Goal: Transaction & Acquisition: Subscribe to service/newsletter

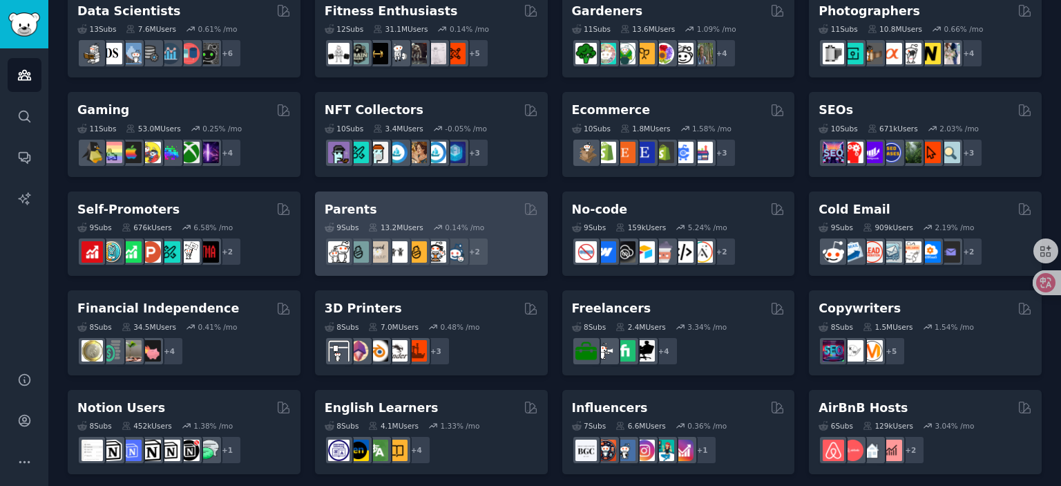
scroll to position [414, 0]
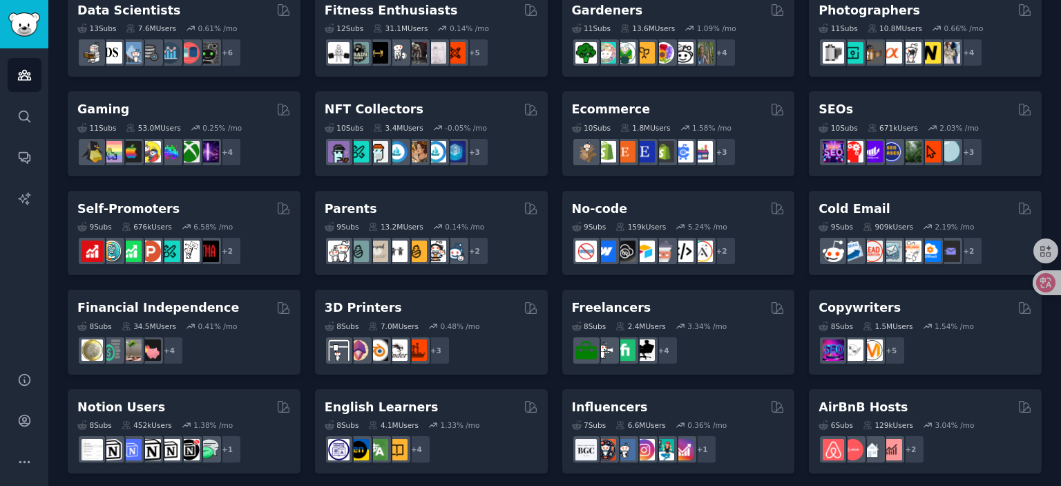
click at [553, 251] on div "Pet Lovers 31 Sub s 24.2M Users 0.84 % /mo + 24 Software Developers 26 Sub s 29…" at bounding box center [555, 183] width 974 height 977
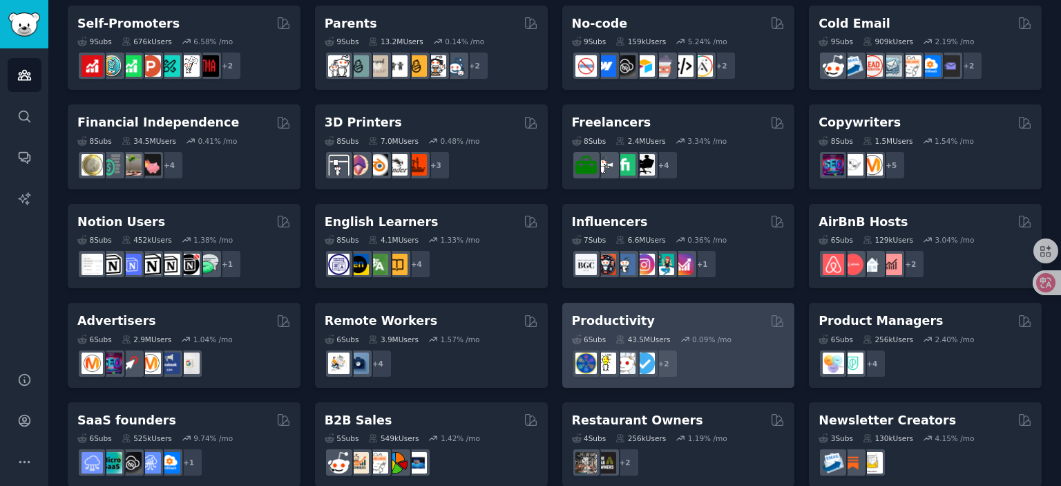
scroll to position [619, 0]
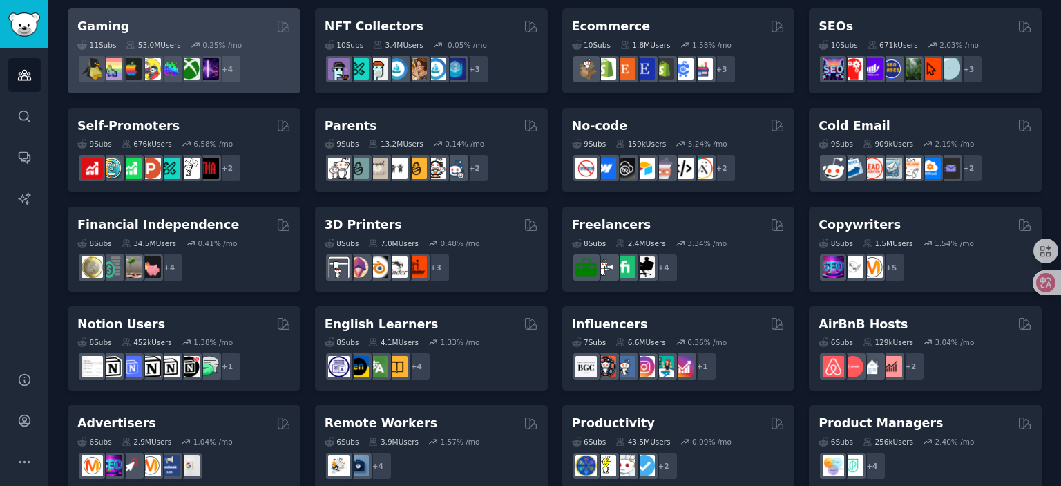
scroll to position [481, 0]
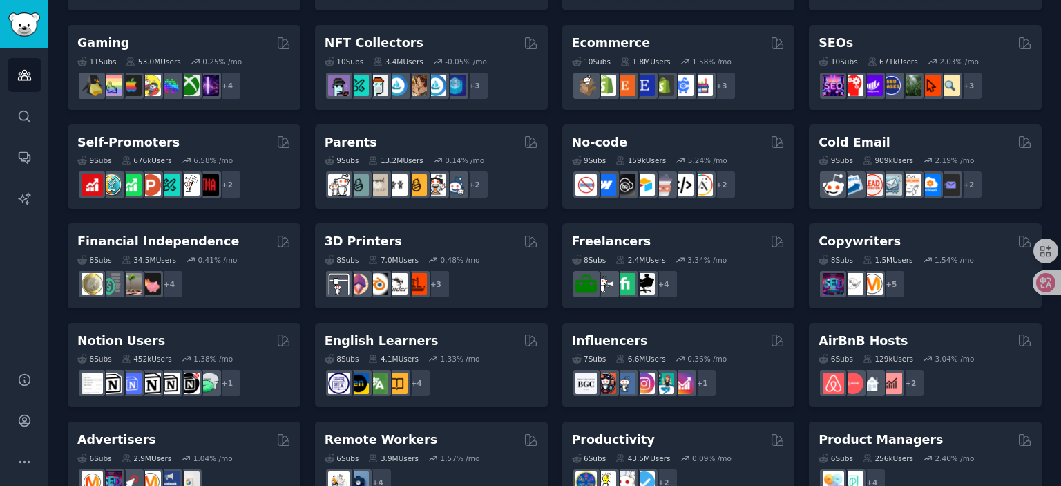
click at [304, 112] on div "Pet Lovers Curated by GummySearch 31 Sub s 24.2M Users 0.84 % /mo + 24 Software…" at bounding box center [555, 116] width 974 height 977
click at [307, 218] on div "Pet Lovers Curated by GummySearch 31 Sub s 24.2M Users 0.84 % /mo + 24 Software…" at bounding box center [555, 116] width 974 height 977
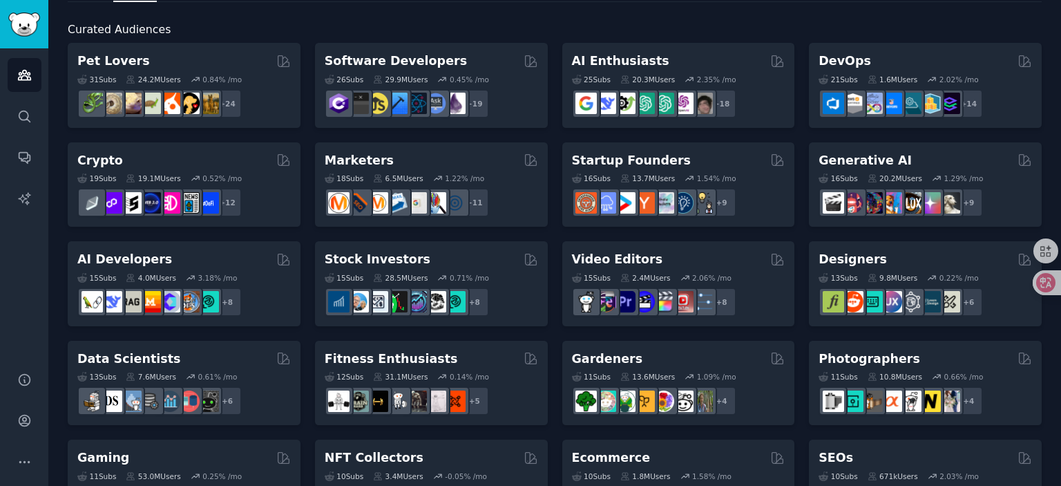
scroll to position [66, 0]
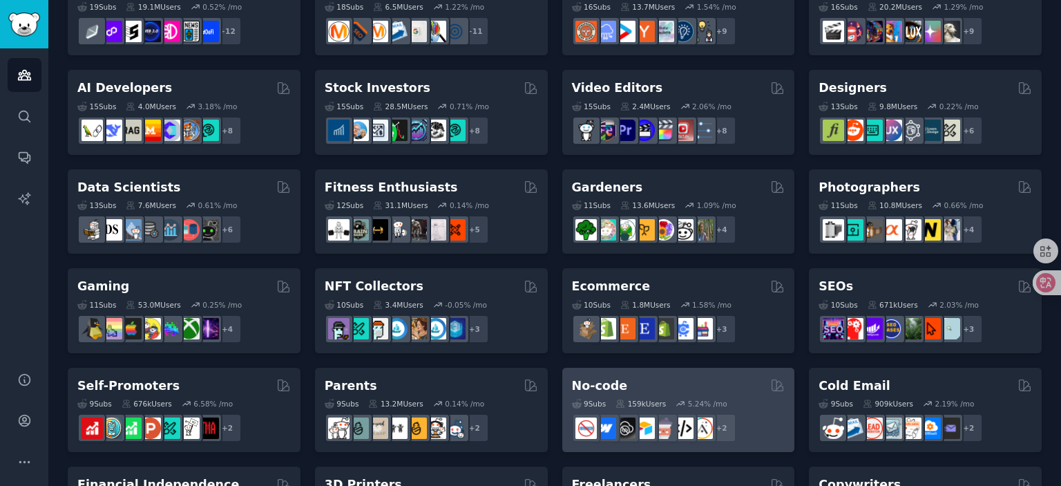
scroll to position [204, 0]
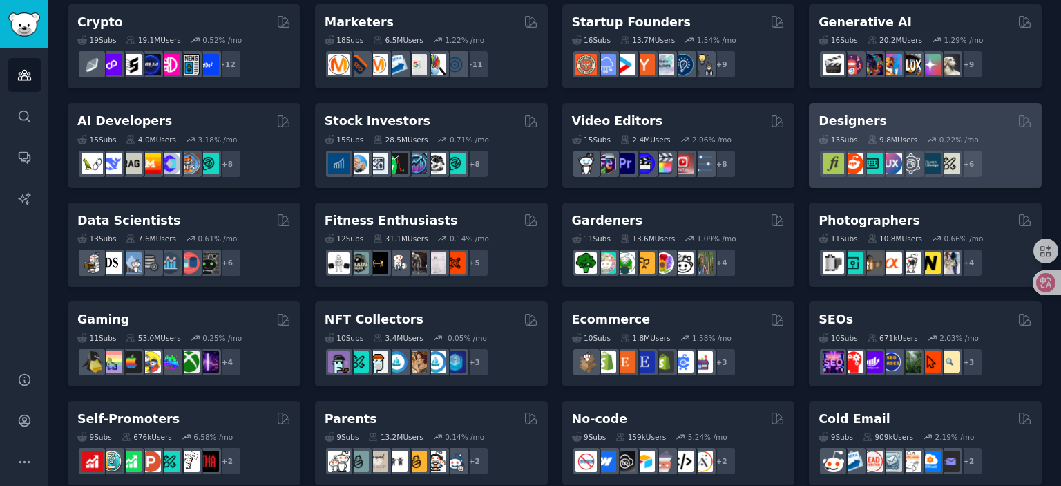
click at [934, 123] on div "Designers" at bounding box center [925, 121] width 213 height 17
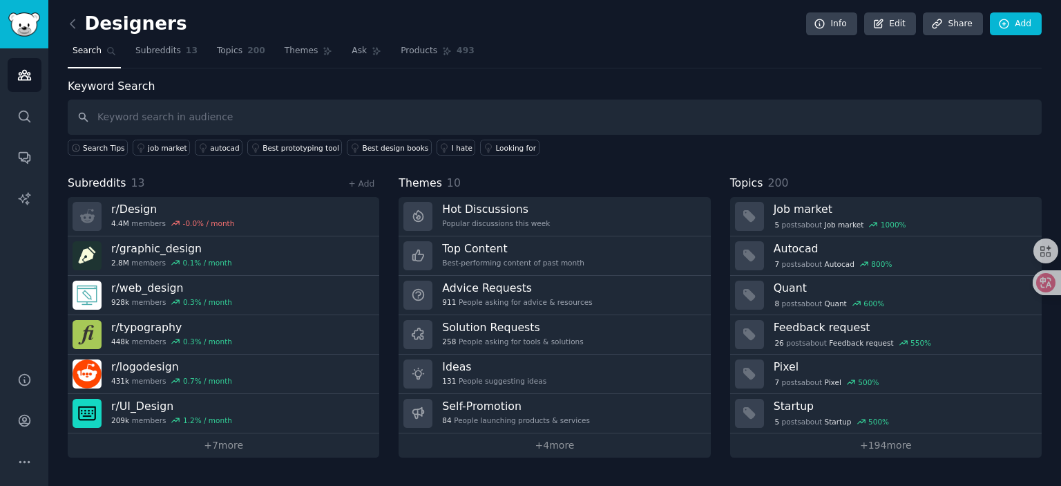
click at [379, 170] on div "Keyword Search Search Tips job market autocad Best prototyping tool Best design…" at bounding box center [555, 267] width 974 height 379
click at [216, 452] on link "+ 7 more" at bounding box center [224, 445] width 312 height 24
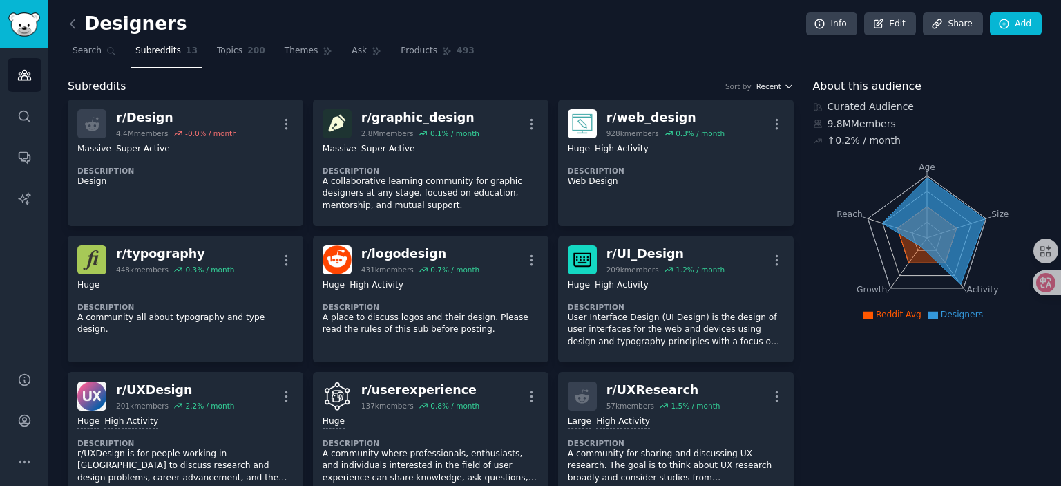
click at [780, 82] on button "Recent" at bounding box center [774, 87] width 37 height 10
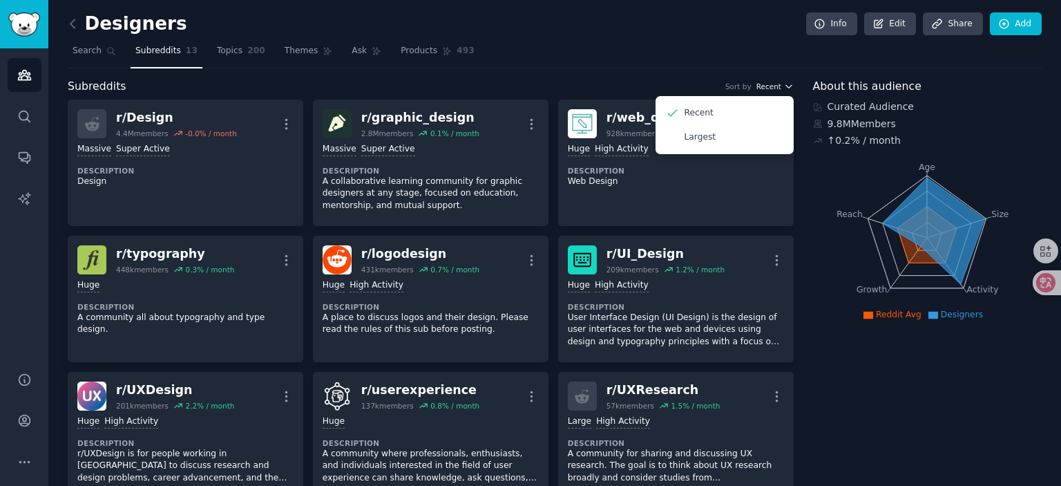
click at [780, 82] on button "Recent" at bounding box center [774, 87] width 37 height 10
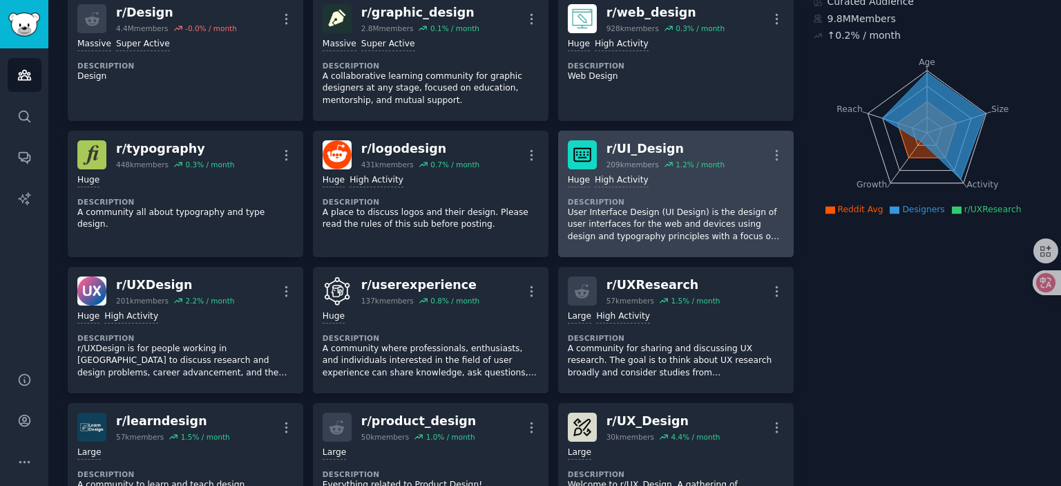
scroll to position [138, 0]
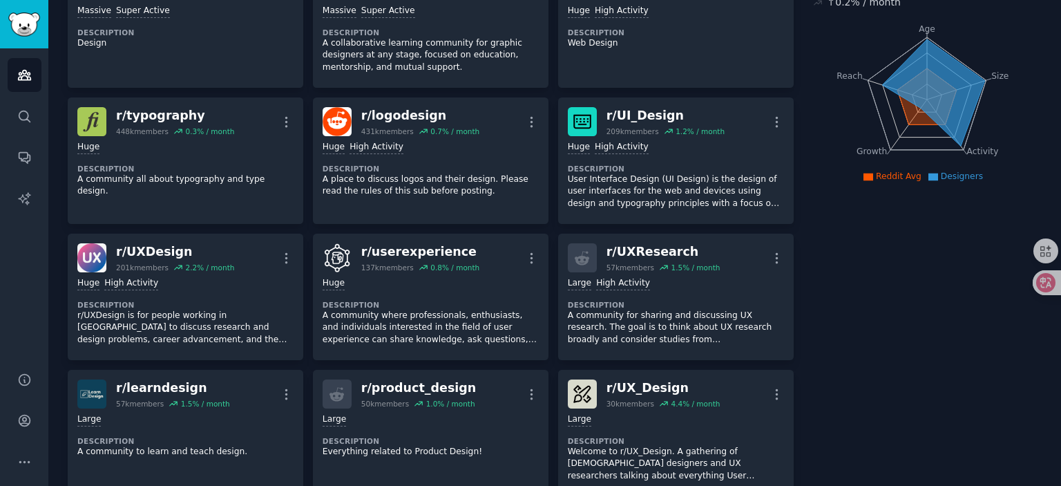
click at [550, 269] on div "r/ Design 4.4M members -0.0 % / month More Massive Super Active Description Des…" at bounding box center [431, 266] width 726 height 611
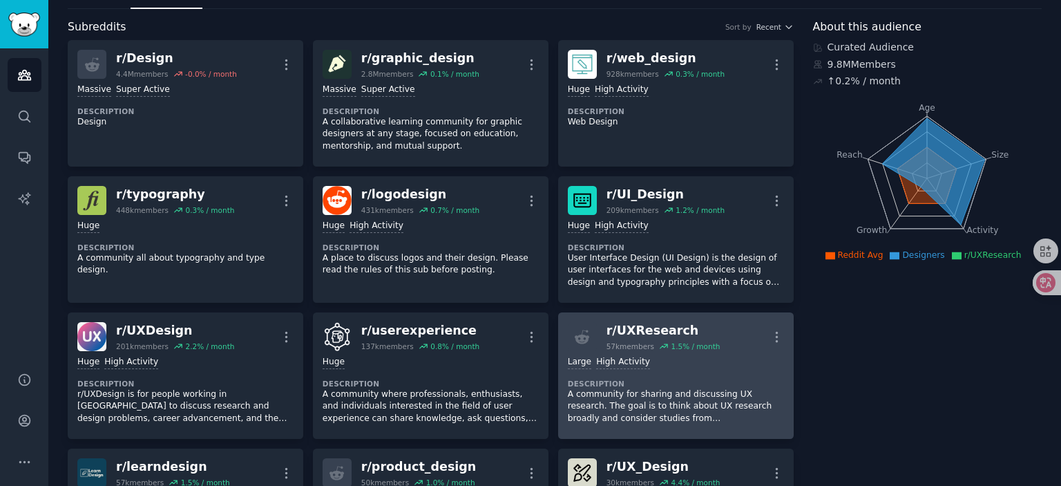
scroll to position [0, 0]
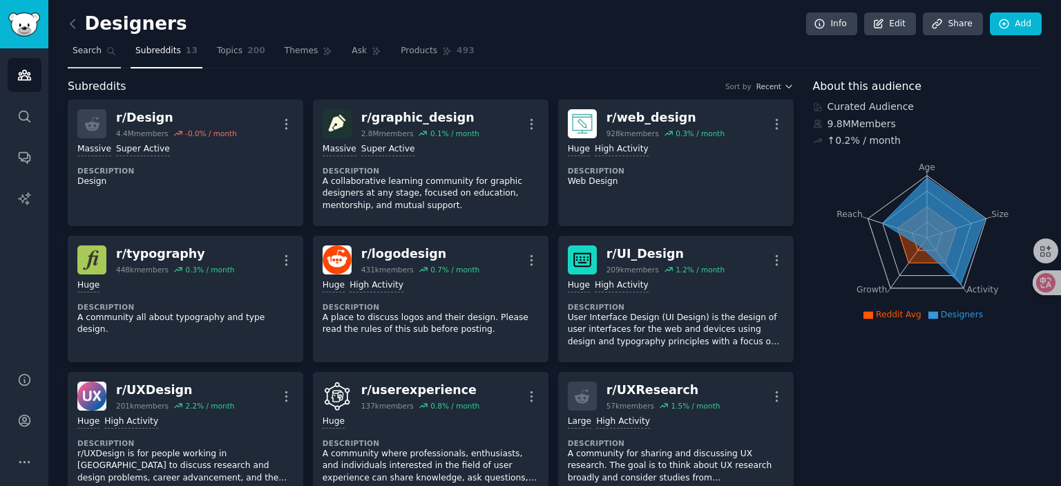
click at [80, 52] on span "Search" at bounding box center [87, 51] width 29 height 12
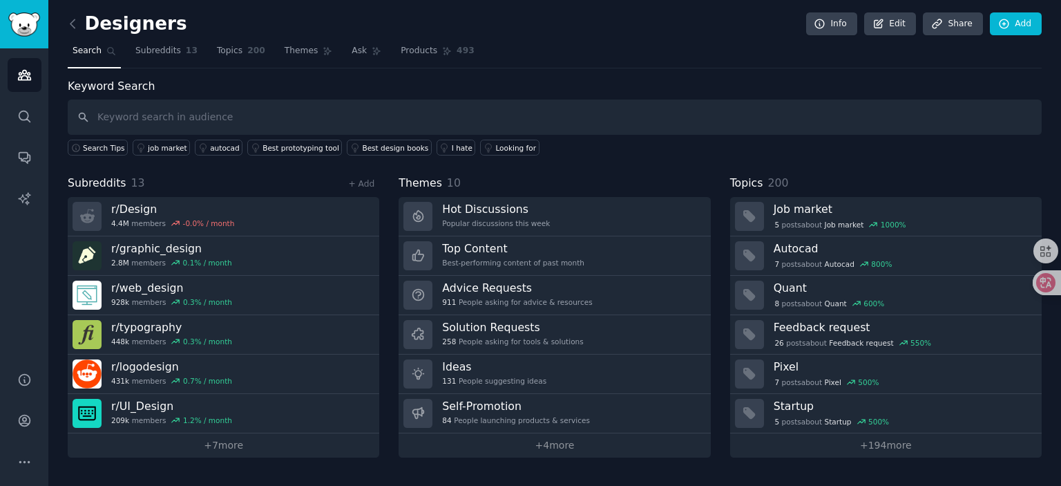
click at [175, 120] on input "text" at bounding box center [555, 116] width 974 height 35
type input "craft"
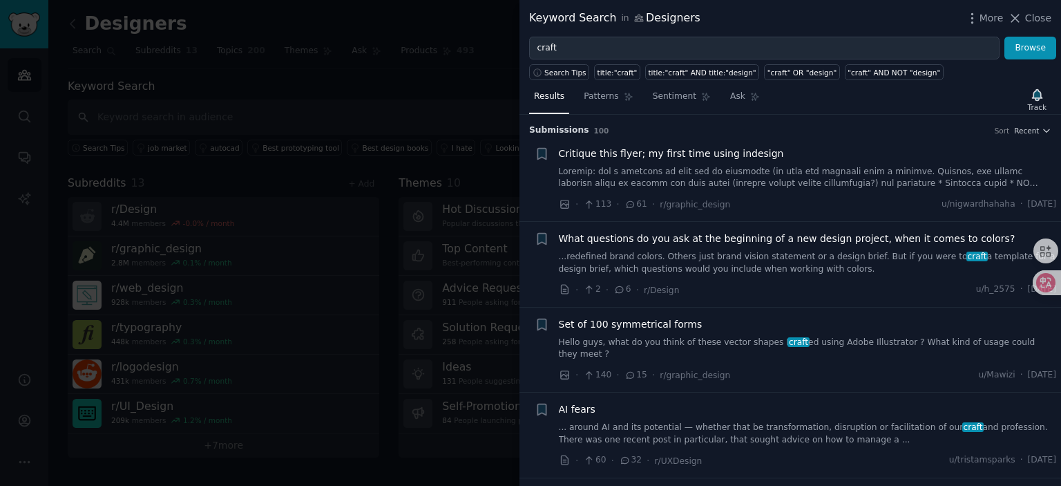
click at [267, 106] on div at bounding box center [530, 243] width 1061 height 486
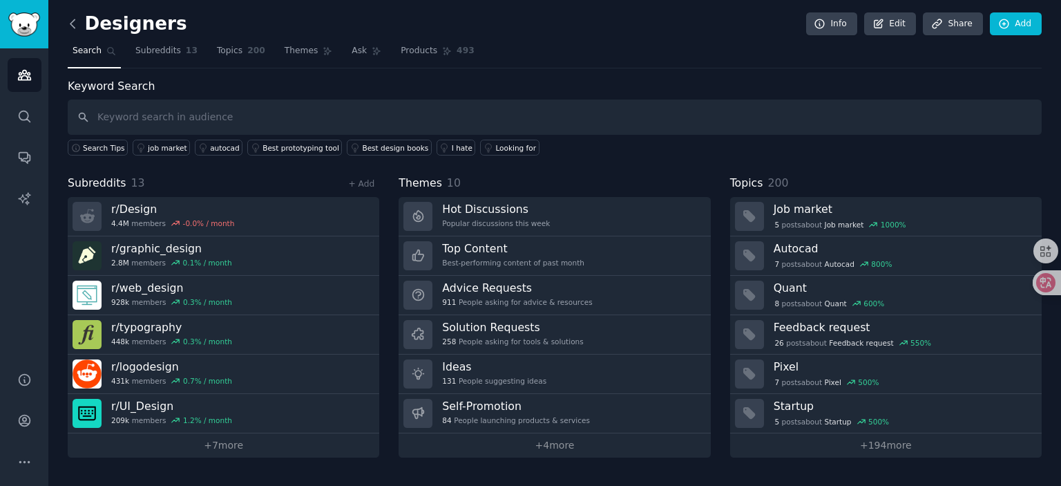
click at [68, 19] on icon at bounding box center [73, 24] width 15 height 15
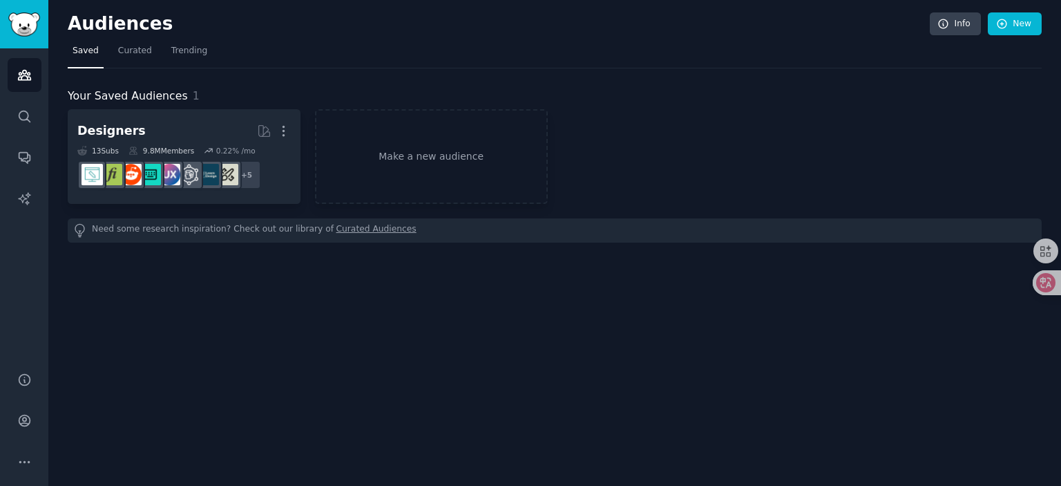
click at [237, 290] on div "Audiences Info New Saved Curated Trending Your Saved Audiences 1 Designers Cura…" at bounding box center [554, 243] width 1013 height 486
click at [20, 124] on link "Search" at bounding box center [25, 116] width 34 height 34
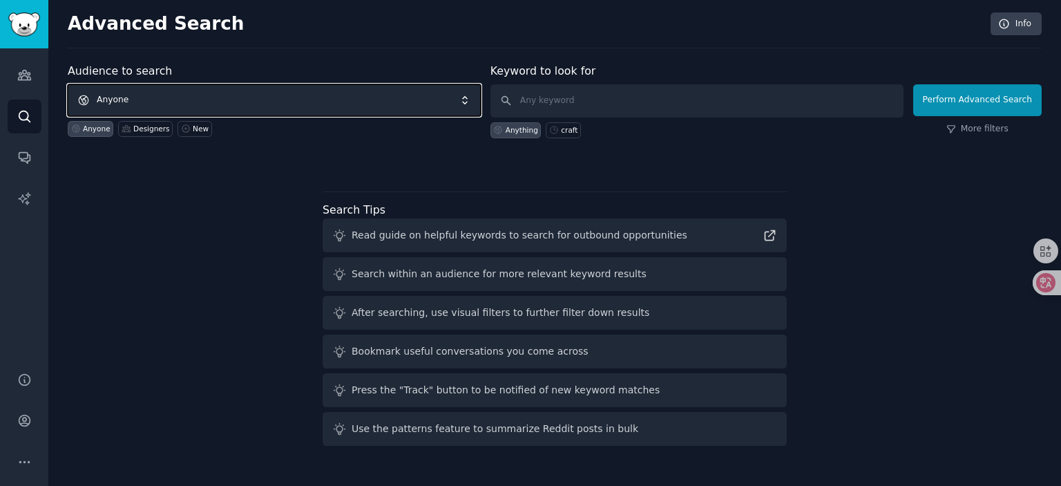
click at [146, 101] on span "Anyone" at bounding box center [274, 100] width 413 height 32
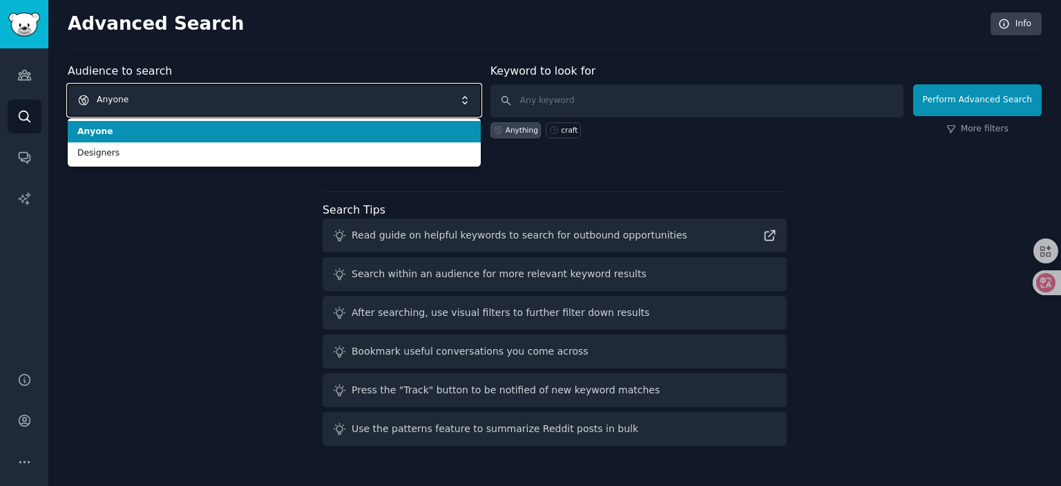
click at [146, 101] on span "Anyone" at bounding box center [274, 100] width 413 height 32
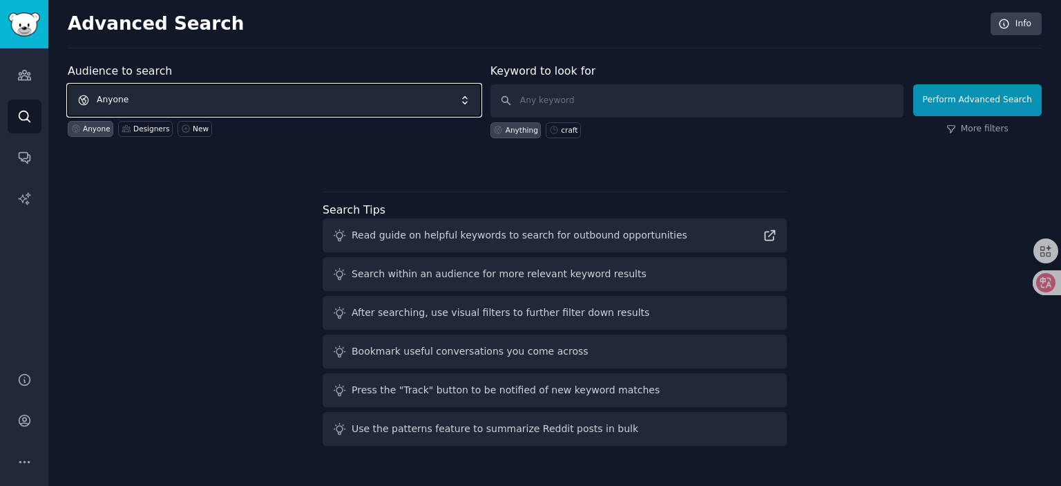
click at [146, 101] on span "Anyone" at bounding box center [274, 100] width 413 height 32
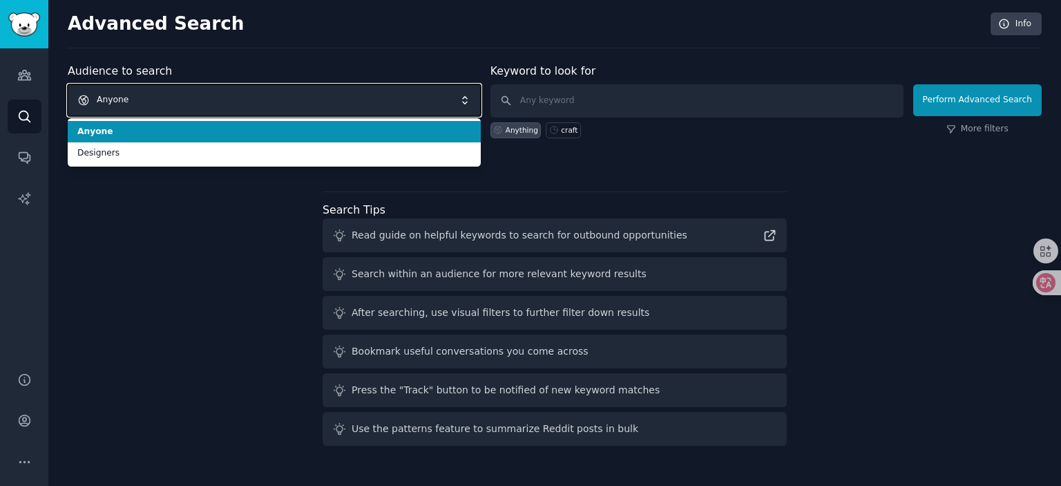
click at [146, 101] on span "Anyone" at bounding box center [274, 100] width 413 height 32
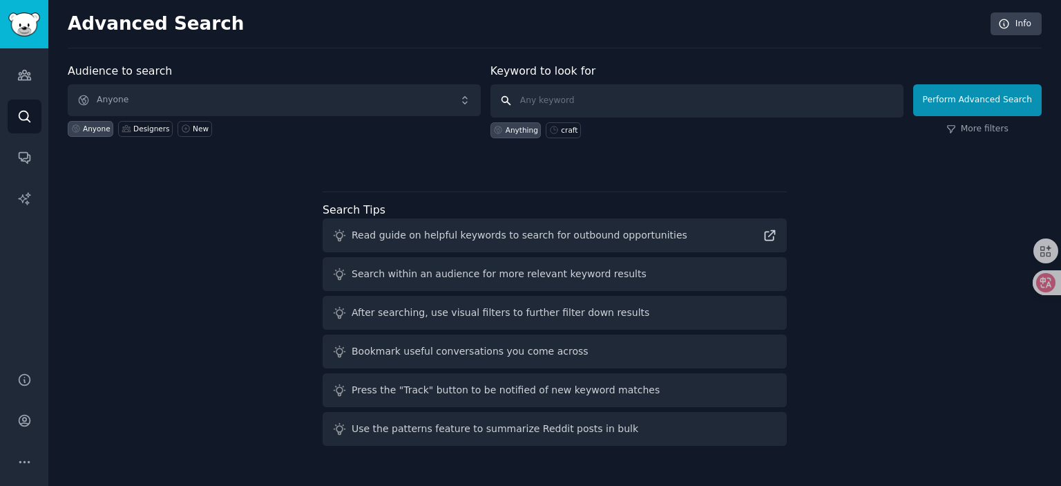
click at [569, 105] on input "text" at bounding box center [696, 100] width 413 height 33
click at [566, 104] on input "text" at bounding box center [696, 100] width 413 height 33
click at [569, 128] on div "craft" at bounding box center [569, 130] width 17 height 10
type input "craft"
click at [964, 100] on button "Perform Advanced Search" at bounding box center [977, 100] width 128 height 32
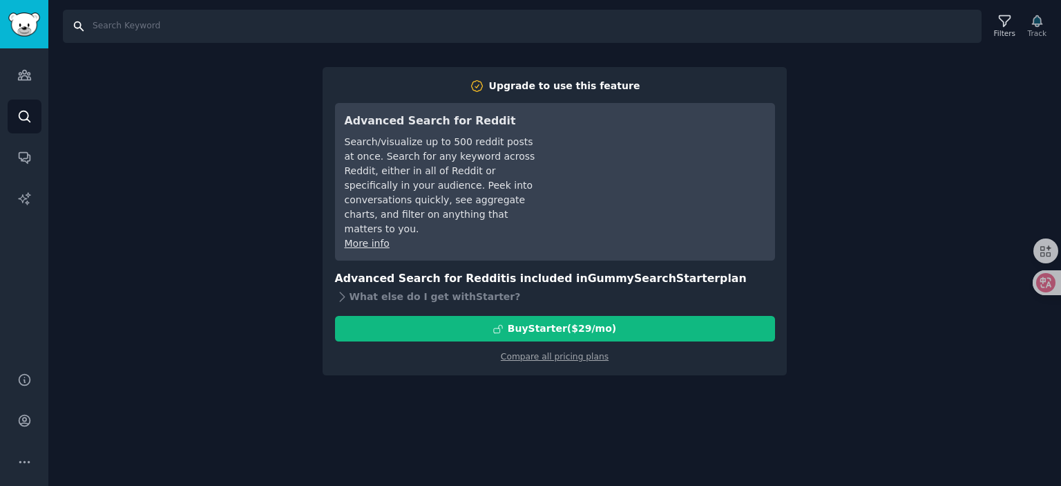
click at [147, 26] on input "Search" at bounding box center [522, 26] width 919 height 33
click at [149, 26] on input "Search" at bounding box center [522, 26] width 919 height 33
drag, startPoint x: 370, startPoint y: 116, endPoint x: 456, endPoint y: 121, distance: 85.8
click at [456, 121] on h3 "Advanced Search for Reddit" at bounding box center [442, 121] width 194 height 17
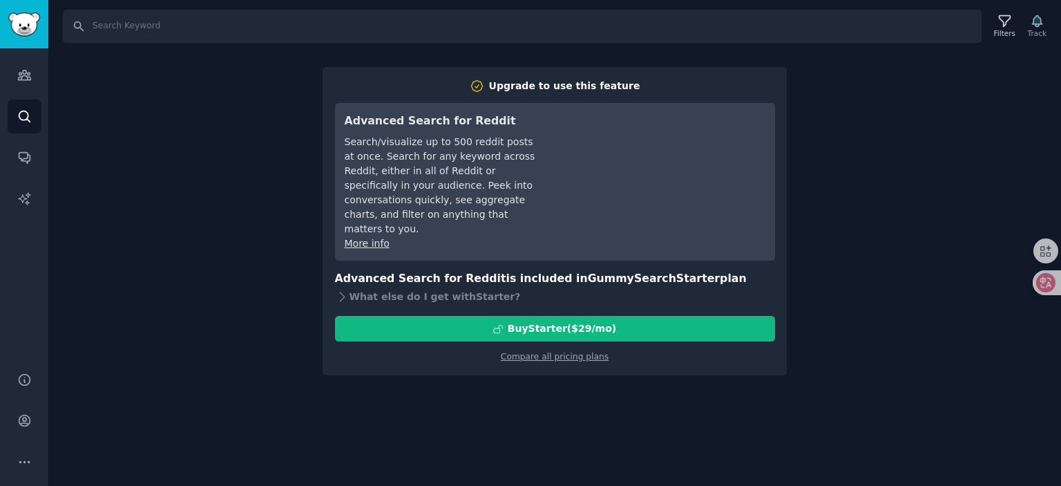
click at [463, 121] on h3 "Advanced Search for Reddit" at bounding box center [442, 121] width 194 height 17
drag, startPoint x: 387, startPoint y: 136, endPoint x: 474, endPoint y: 140, distance: 87.1
click at [469, 140] on div "Search/visualize up to 500 reddit posts at once. Search for any keyword across …" at bounding box center [442, 186] width 194 height 102
click at [474, 140] on div "Search/visualize up to 500 reddit posts at once. Search for any keyword across …" at bounding box center [442, 186] width 194 height 102
click at [26, 452] on button "More" at bounding box center [25, 462] width 34 height 34
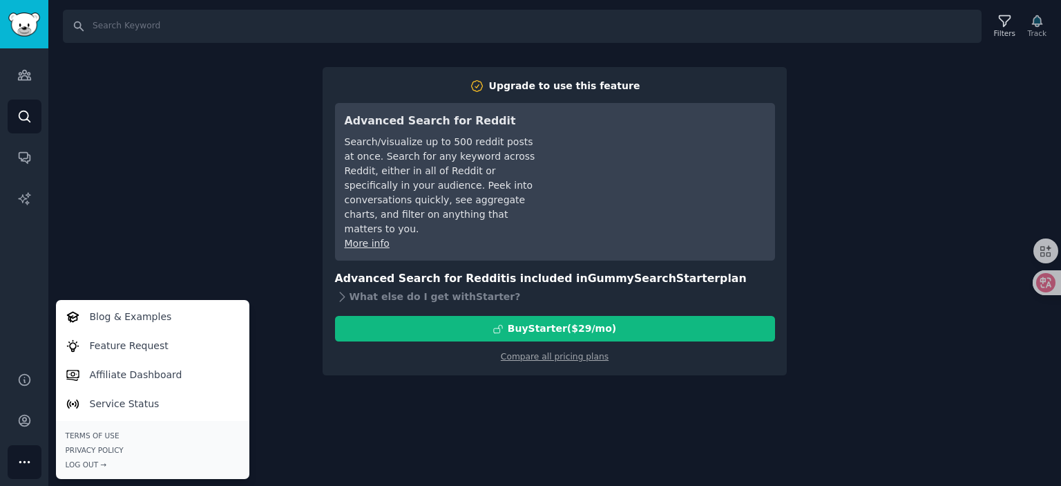
click at [146, 198] on div "Search Filters Track Upgrade to use this feature Advanced Search for Reddit Sea…" at bounding box center [554, 243] width 1013 height 486
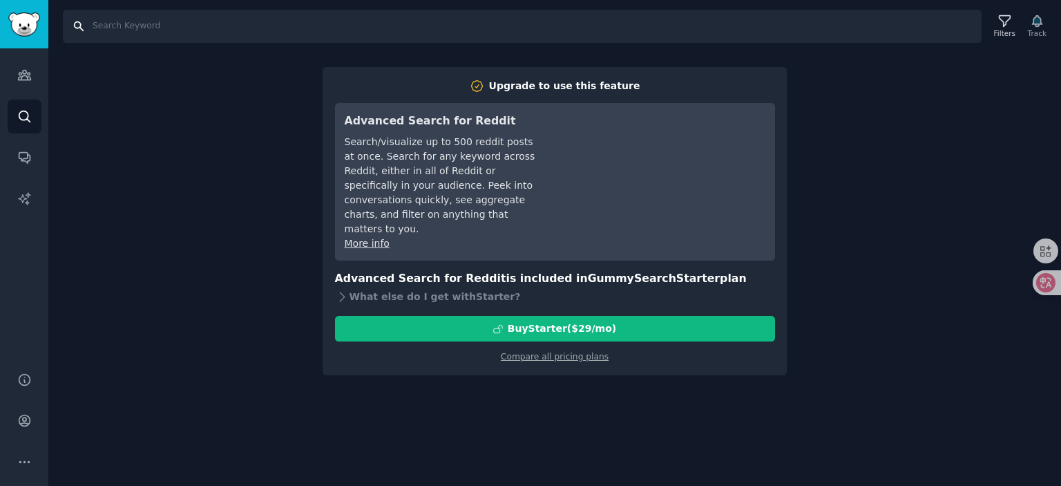
click at [146, 24] on input "Search" at bounding box center [522, 26] width 919 height 33
click at [30, 465] on icon "Sidebar" at bounding box center [24, 462] width 15 height 15
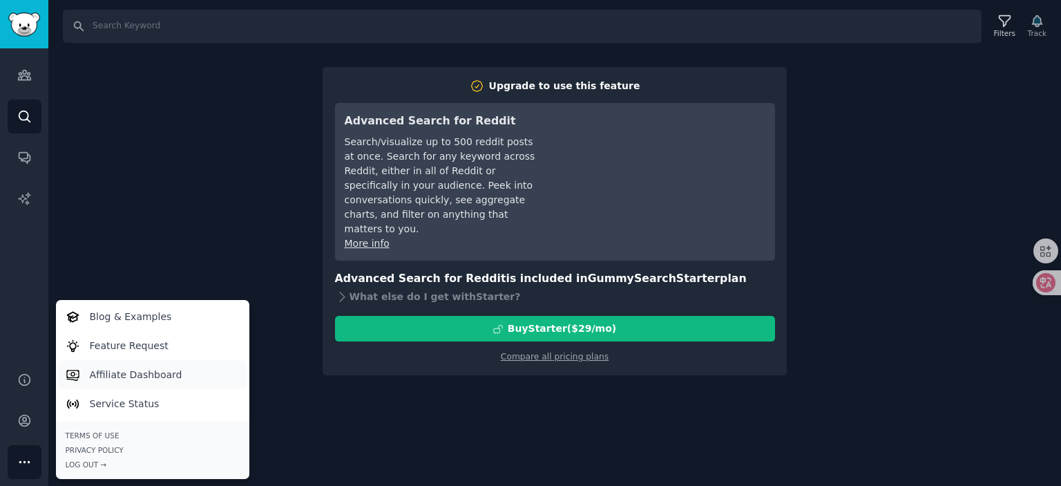
click at [160, 371] on p "Affiliate Dashboard" at bounding box center [136, 374] width 93 height 15
click at [182, 207] on div "Search Filters Track Upgrade to use this feature Advanced Search for Reddit Sea…" at bounding box center [554, 243] width 1013 height 486
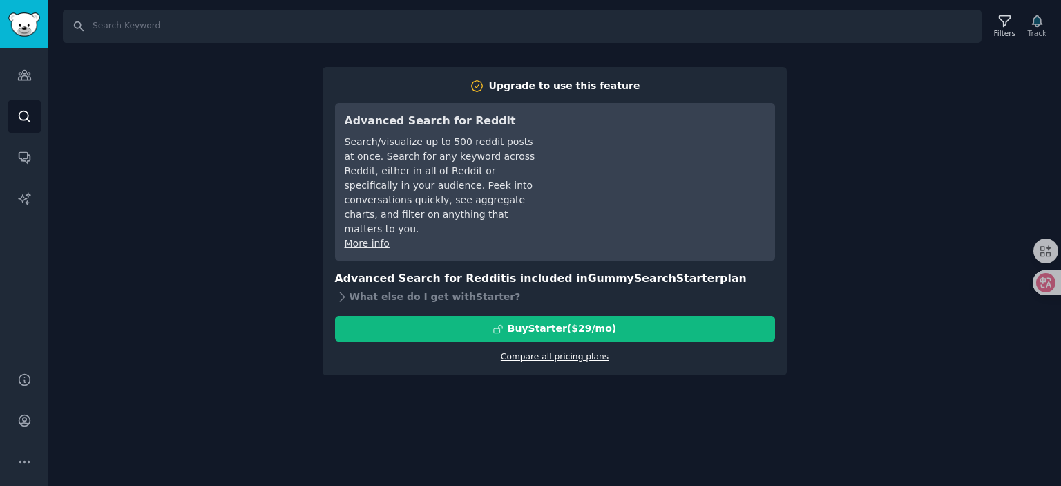
click at [549, 357] on link "Compare all pricing plans" at bounding box center [555, 357] width 108 height 10
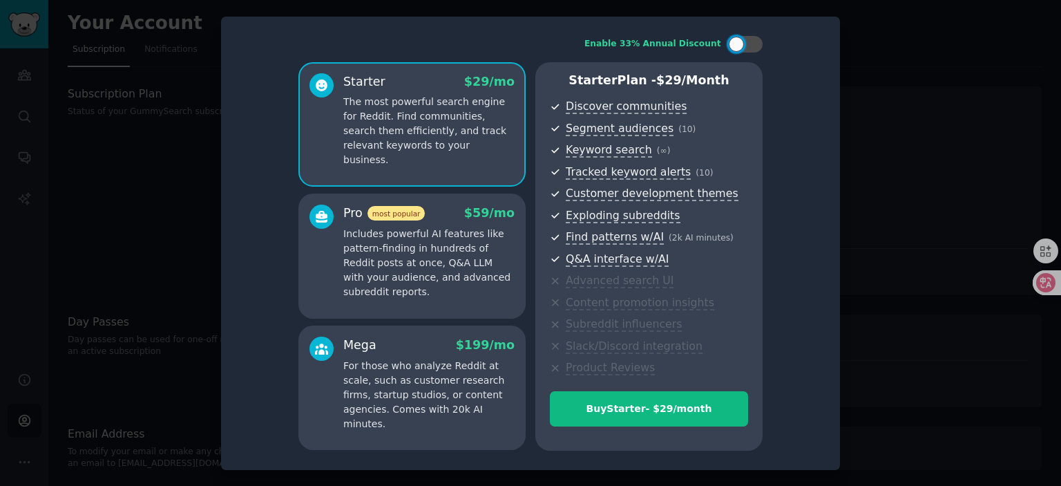
click at [89, 153] on div at bounding box center [530, 243] width 1061 height 486
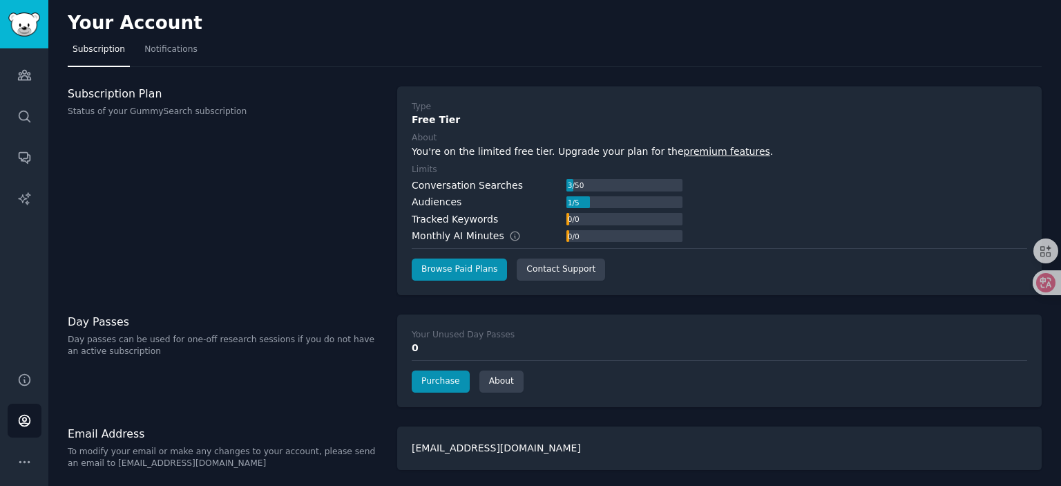
click at [271, 267] on div "Subscription Plan Status of your GummySearch subscription" at bounding box center [225, 190] width 315 height 209
click at [21, 115] on icon "Sidebar" at bounding box center [24, 116] width 15 height 15
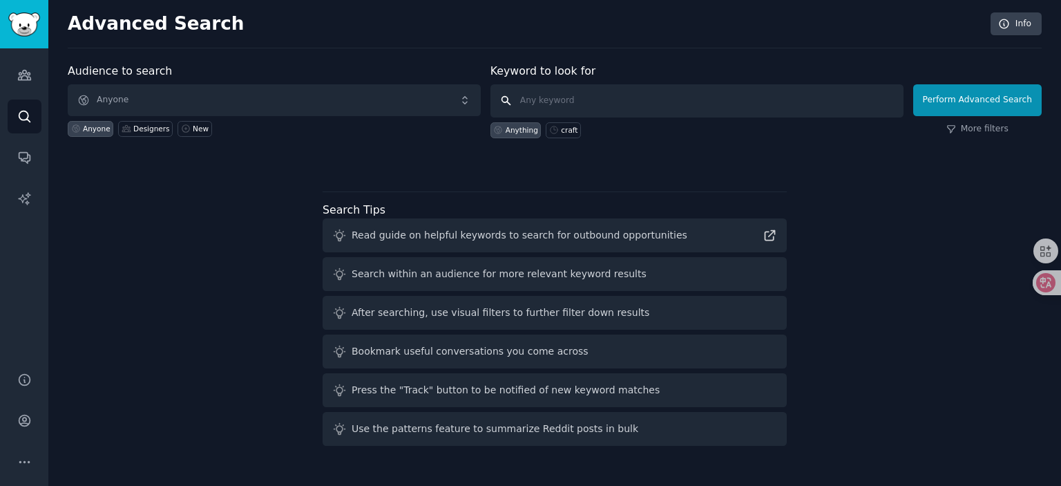
click at [718, 95] on input "text" at bounding box center [696, 100] width 413 height 33
click at [562, 126] on div "craft" at bounding box center [569, 130] width 17 height 10
type input "craft"
click at [972, 103] on button "Perform Advanced Search" at bounding box center [977, 100] width 128 height 32
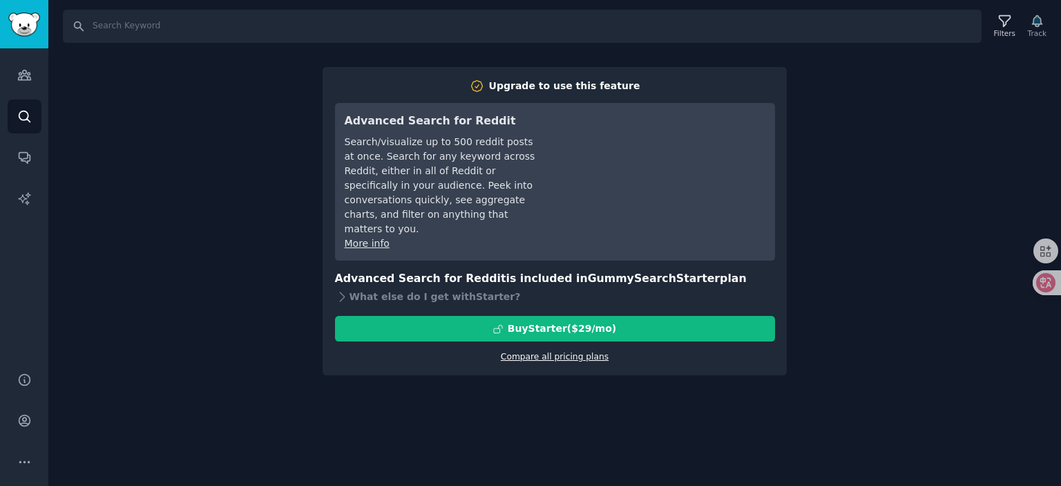
click at [535, 359] on link "Compare all pricing plans" at bounding box center [555, 357] width 108 height 10
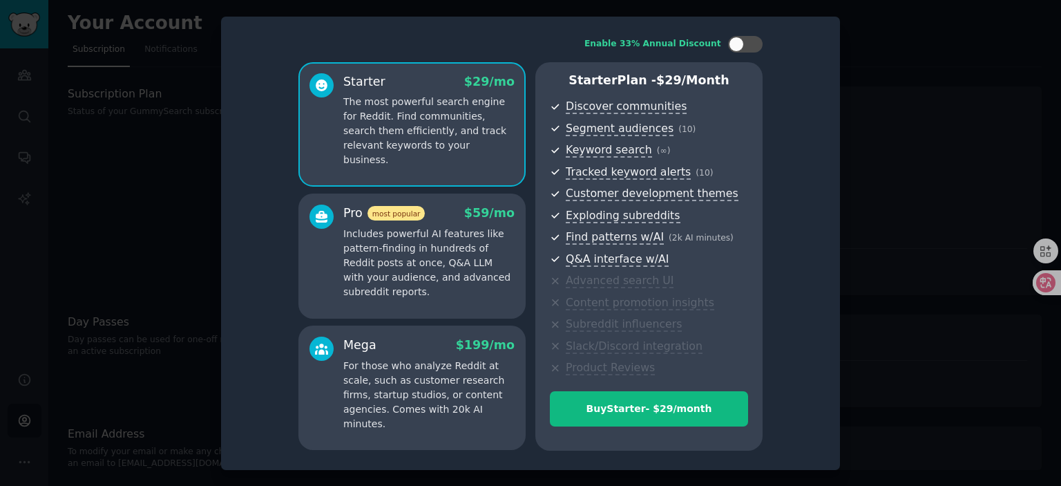
click at [441, 249] on p "Includes powerful AI features like pattern-finding in hundreds of Reddit posts …" at bounding box center [428, 263] width 171 height 73
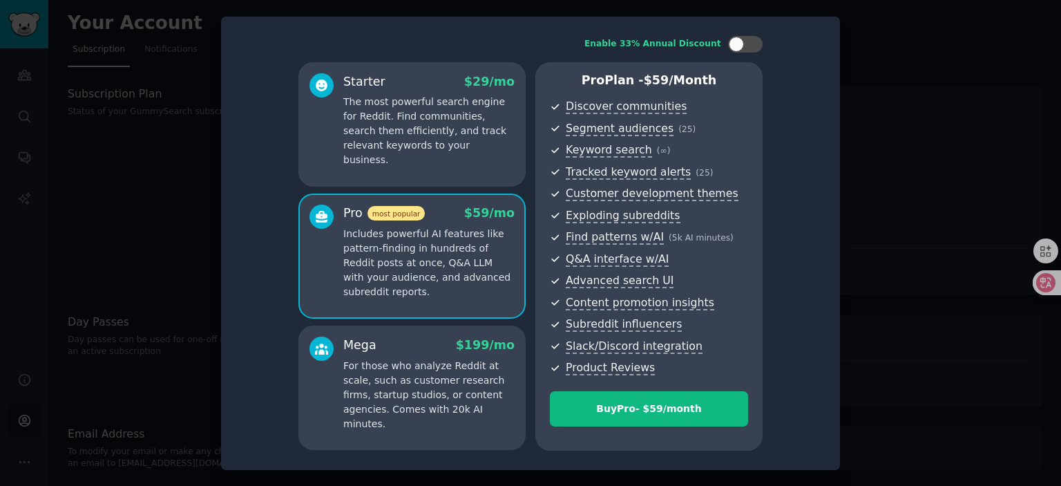
click at [441, 150] on p "The most powerful search engine for Reddit. Find communities, search them effic…" at bounding box center [428, 131] width 171 height 73
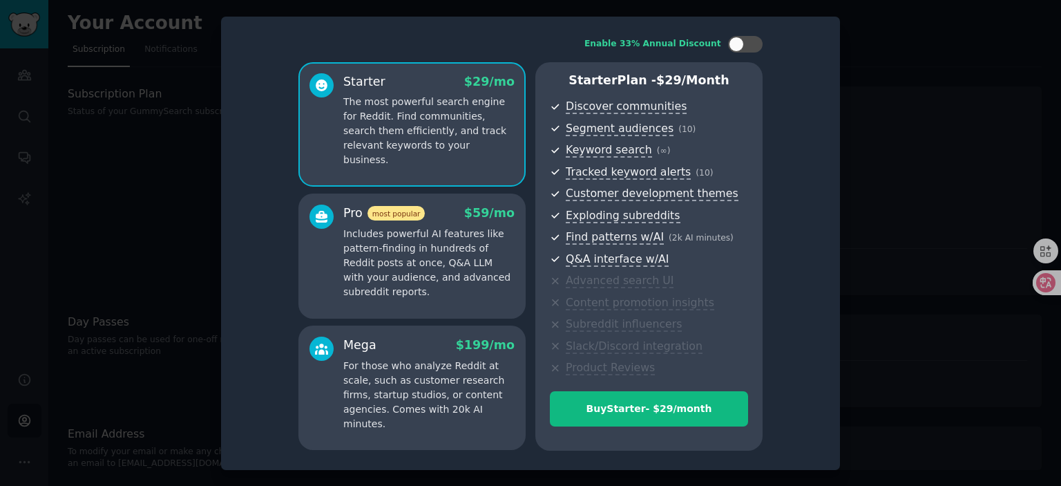
click at [160, 198] on div at bounding box center [530, 243] width 1061 height 486
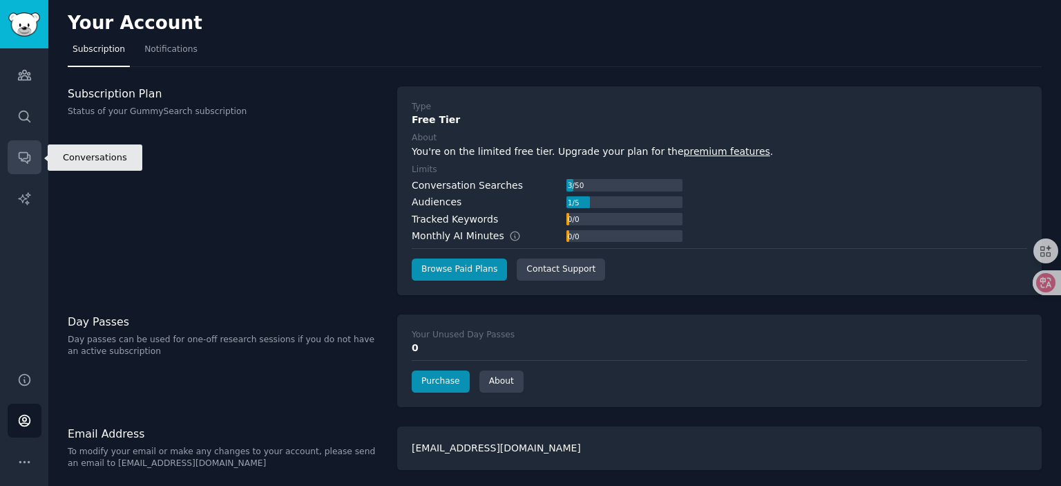
click at [19, 153] on icon "Sidebar" at bounding box center [24, 158] width 11 height 11
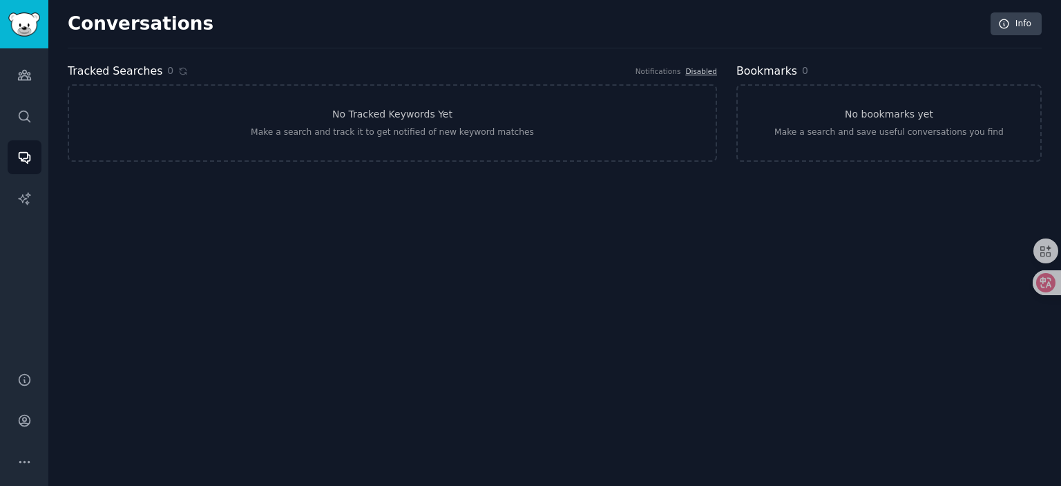
click at [510, 226] on div "Conversations Info Tracked Searches 0 Notifications Disabled No Tracked Keyword…" at bounding box center [554, 243] width 1013 height 486
click at [25, 81] on icon "Sidebar" at bounding box center [24, 75] width 15 height 15
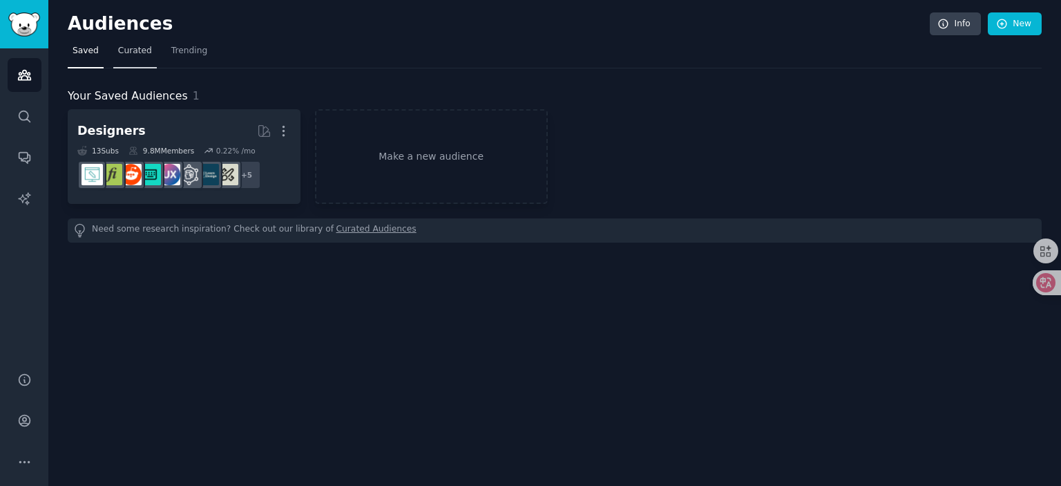
click at [124, 52] on span "Curated" at bounding box center [135, 51] width 34 height 12
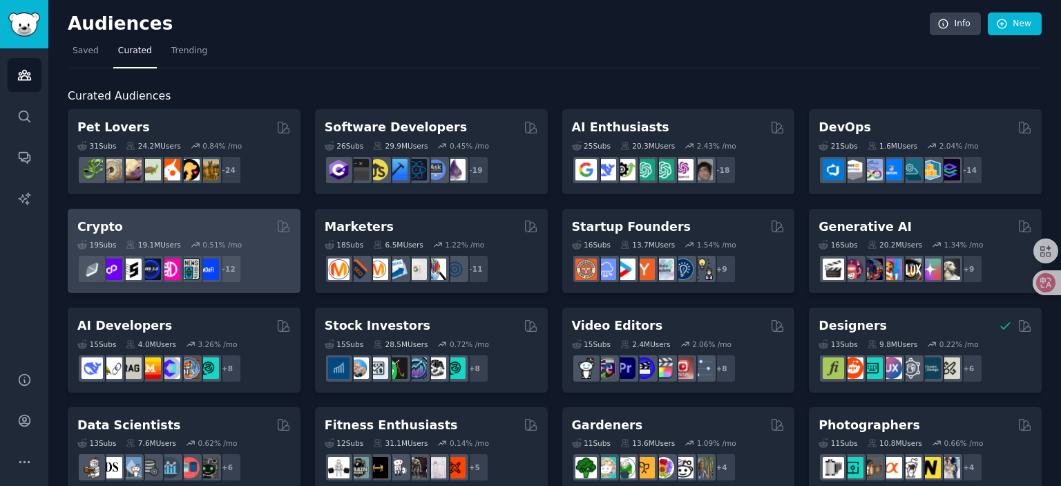
click at [204, 232] on div "Crypto" at bounding box center [183, 226] width 213 height 17
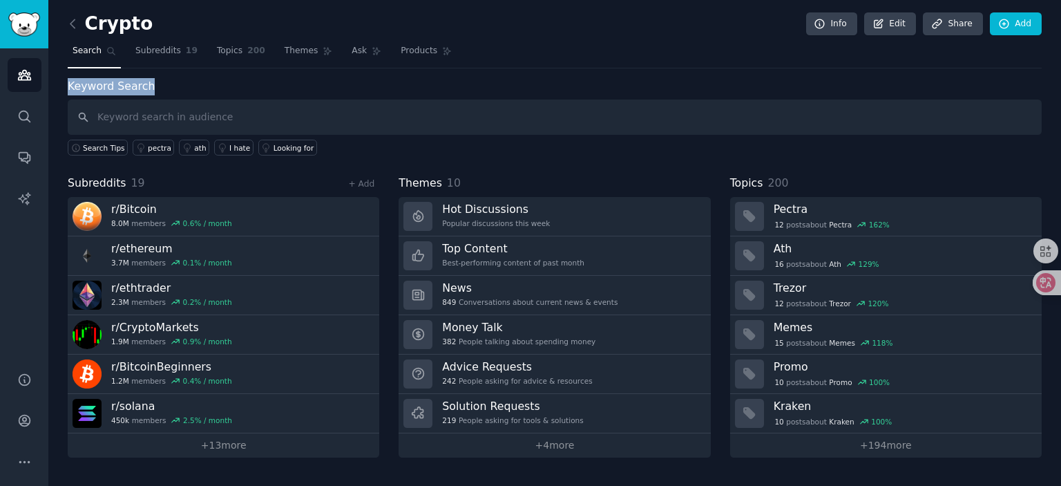
drag, startPoint x: 76, startPoint y: 84, endPoint x: 172, endPoint y: 84, distance: 96.0
click at [165, 84] on div "Keyword Search Search Tips pectra ath I hate Looking for" at bounding box center [555, 117] width 974 height 78
click at [177, 84] on div "Keyword Search Search Tips pectra ath I hate Looking for" at bounding box center [555, 117] width 974 height 78
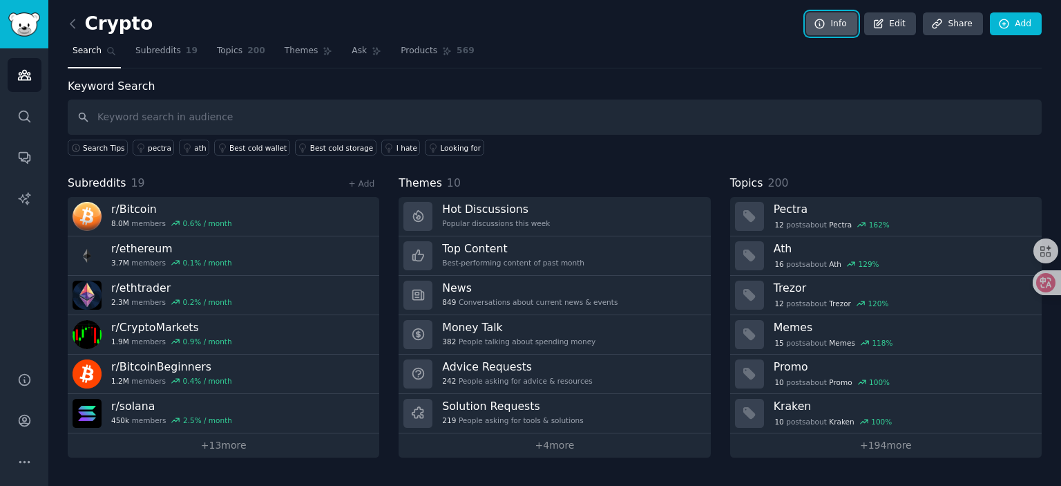
click at [841, 19] on link "Info" at bounding box center [831, 23] width 51 height 23
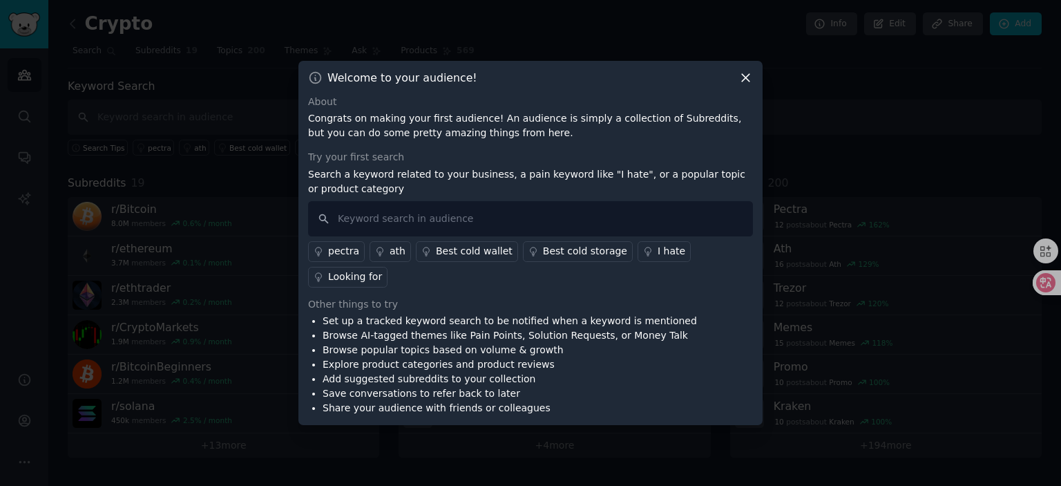
click at [745, 77] on icon at bounding box center [746, 78] width 8 height 8
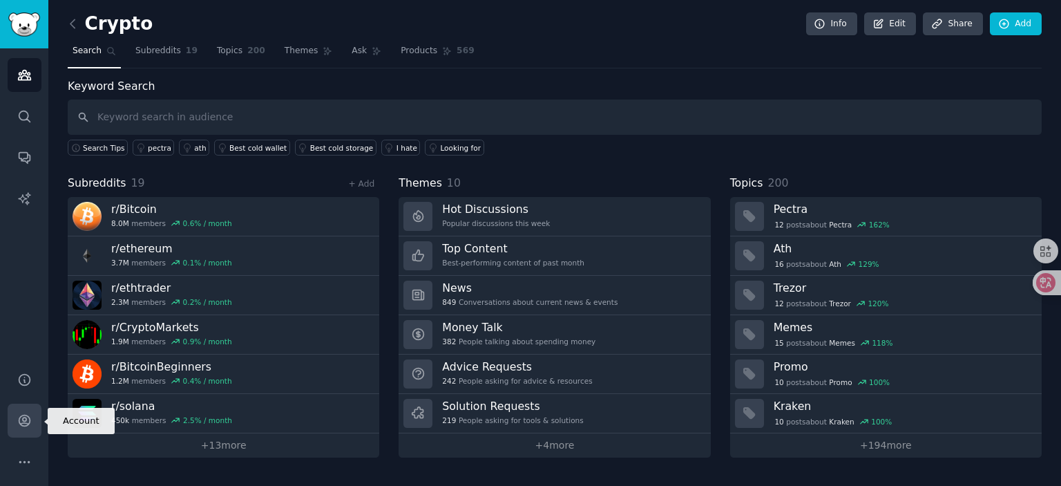
click at [13, 417] on link "Account" at bounding box center [25, 420] width 34 height 34
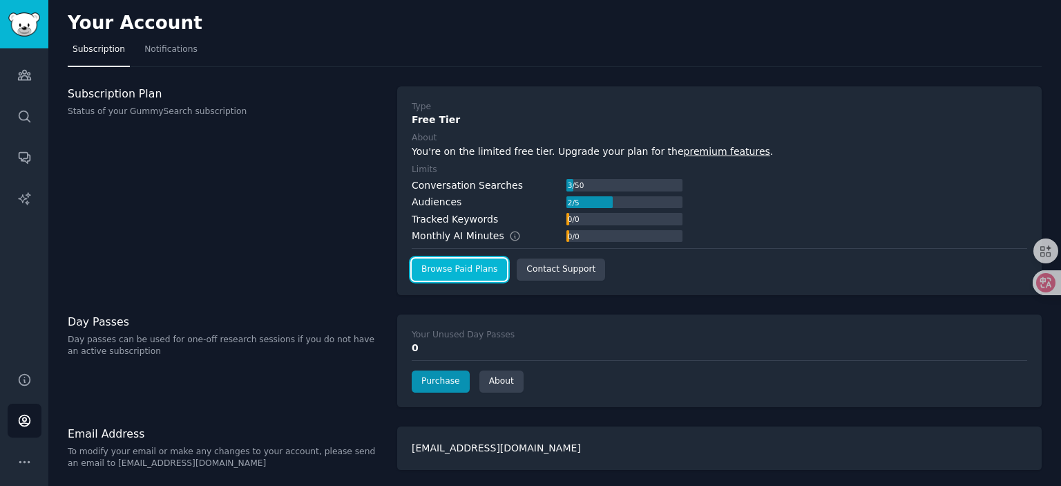
click at [459, 267] on link "Browse Paid Plans" at bounding box center [459, 269] width 95 height 22
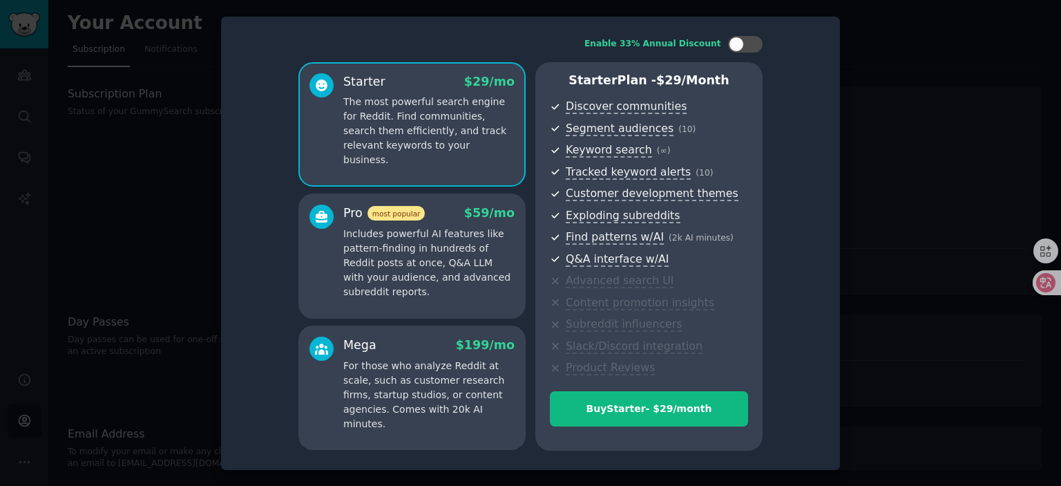
click at [924, 54] on div at bounding box center [530, 243] width 1061 height 486
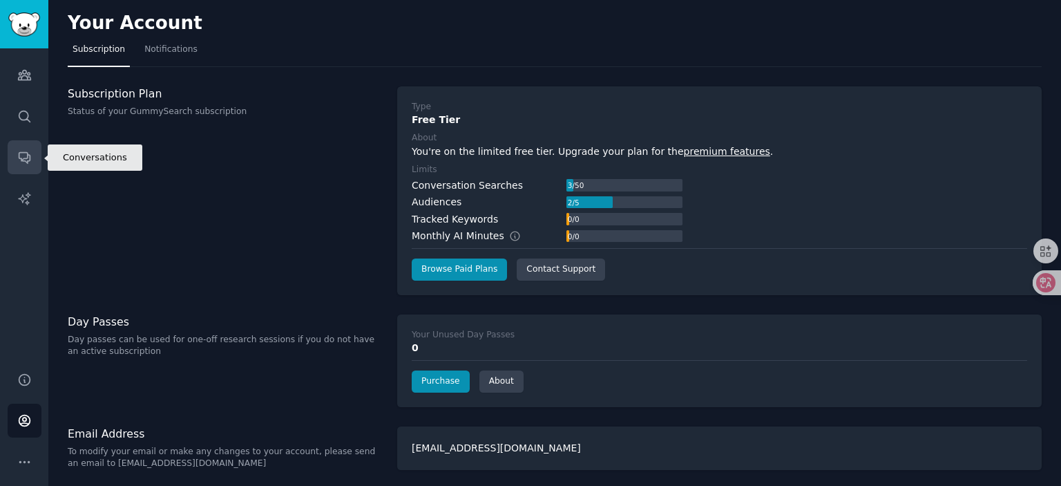
click at [24, 161] on icon "Sidebar" at bounding box center [24, 158] width 11 height 11
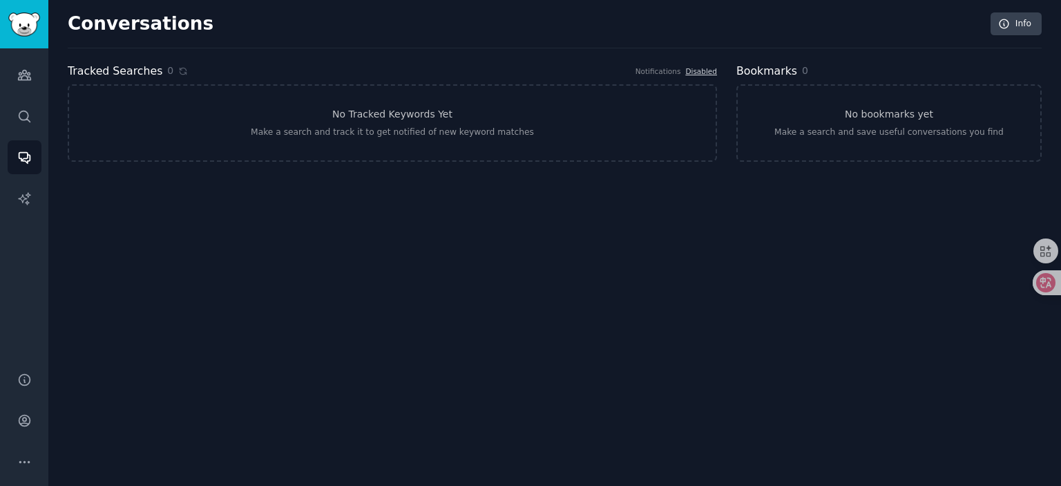
click at [537, 231] on div "Conversations Info Tracked Searches 0 Notifications Disabled No Tracked Keyword…" at bounding box center [554, 243] width 1013 height 486
click at [575, 199] on div "Conversations Info Tracked Searches 0 Notifications Disabled No Tracked Keyword…" at bounding box center [554, 243] width 1013 height 486
click at [377, 263] on div "Conversations Info Tracked Searches 0 Notifications Disabled No Tracked Keyword…" at bounding box center [554, 243] width 1013 height 486
